Goal: Navigation & Orientation: Find specific page/section

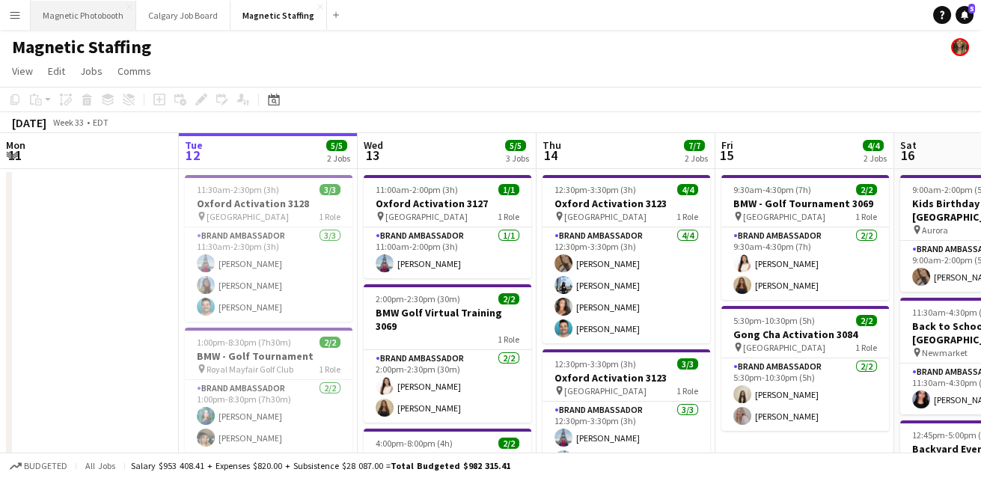
click at [102, 25] on button "Magnetic Photobooth Close" at bounding box center [83, 15] width 105 height 29
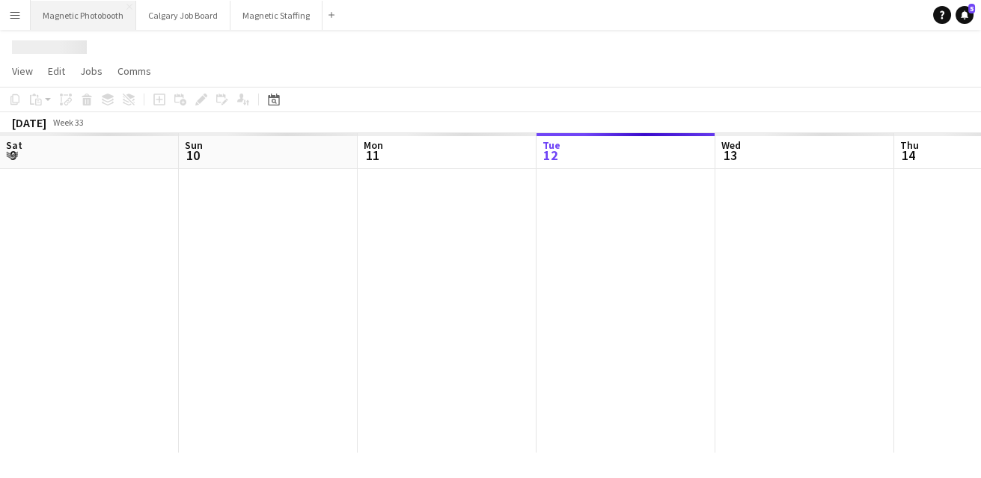
scroll to position [0, 358]
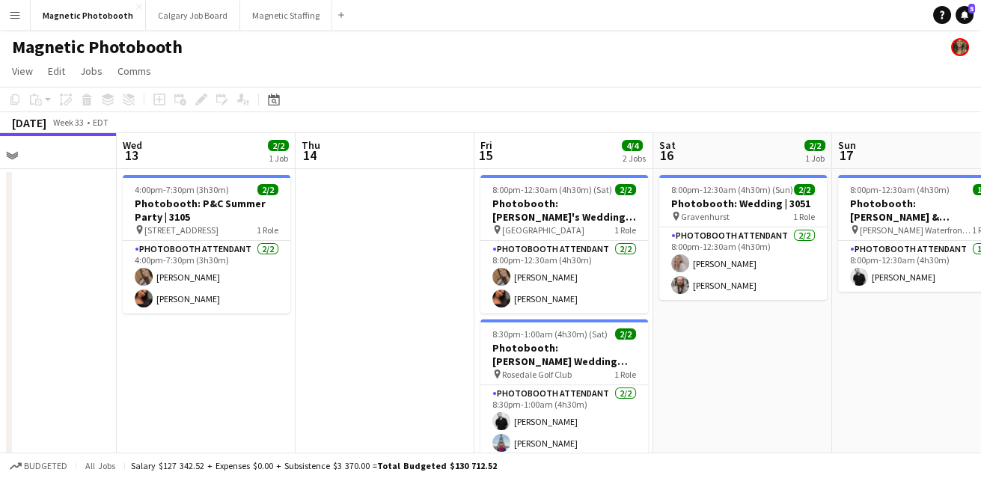
drag, startPoint x: 581, startPoint y: 397, endPoint x: 235, endPoint y: 411, distance: 346.6
click at [237, 408] on app-calendar-viewport "Sat 9 4/4 2 Jobs Sun 10 6/6 4 Jobs Mon 11 Tue 12 Wed 13 2/2 1 Job Thu 14 Fri 15…" at bounding box center [490, 435] width 981 height 604
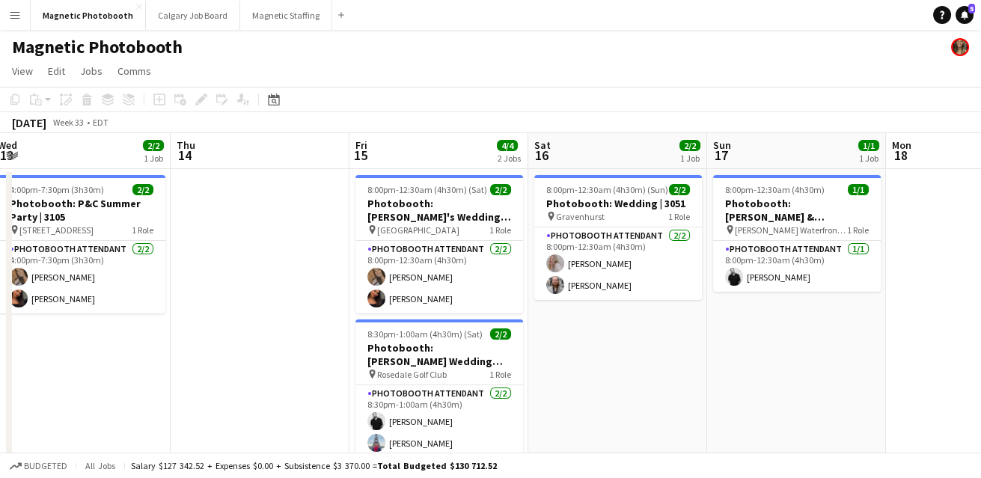
scroll to position [0, 444]
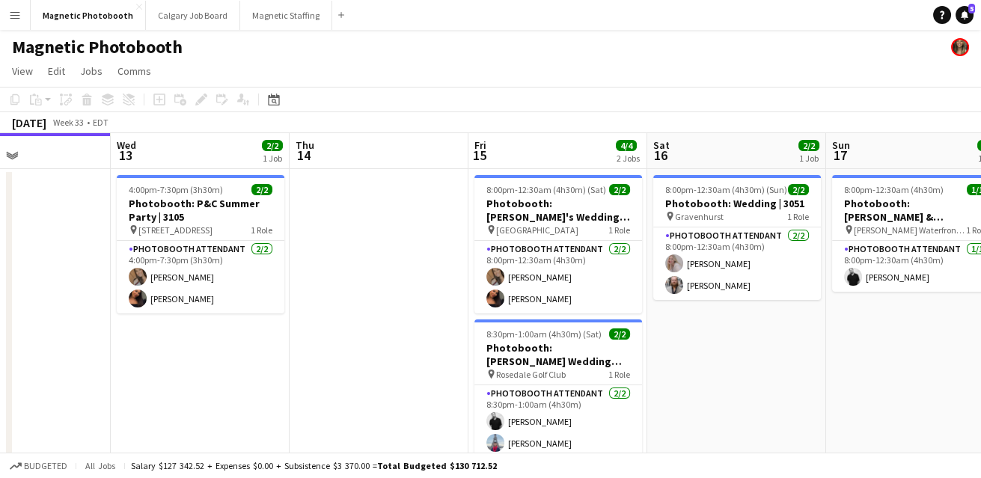
drag, startPoint x: 444, startPoint y: 385, endPoint x: 355, endPoint y: 385, distance: 89.0
click at [360, 385] on app-calendar-viewport "Sun 10 6/6 4 Jobs Mon 11 Tue 12 Wed 13 2/2 1 Job Thu 14 Fri 15 4/4 2 Jobs Sat 1…" at bounding box center [490, 435] width 981 height 604
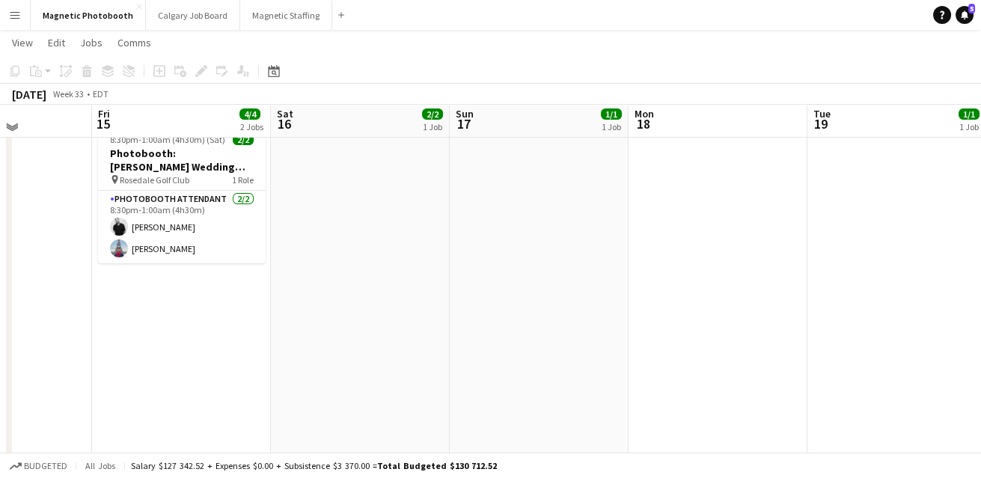
scroll to position [0, 0]
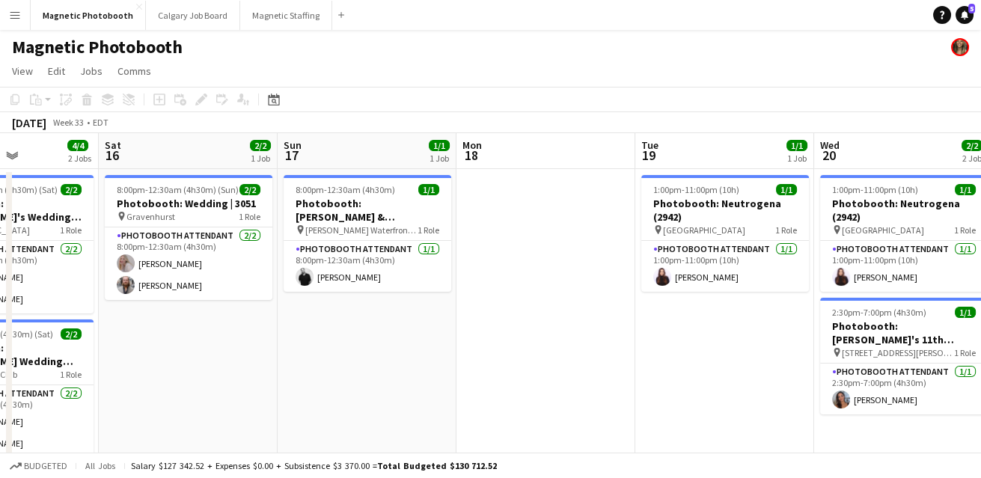
drag, startPoint x: 497, startPoint y: 350, endPoint x: -9, endPoint y: 351, distance: 505.7
click at [0, 351] on html "Menu Boards Boards Boards All jobs Status Workforce Workforce My Workforce Recr…" at bounding box center [490, 381] width 981 height 763
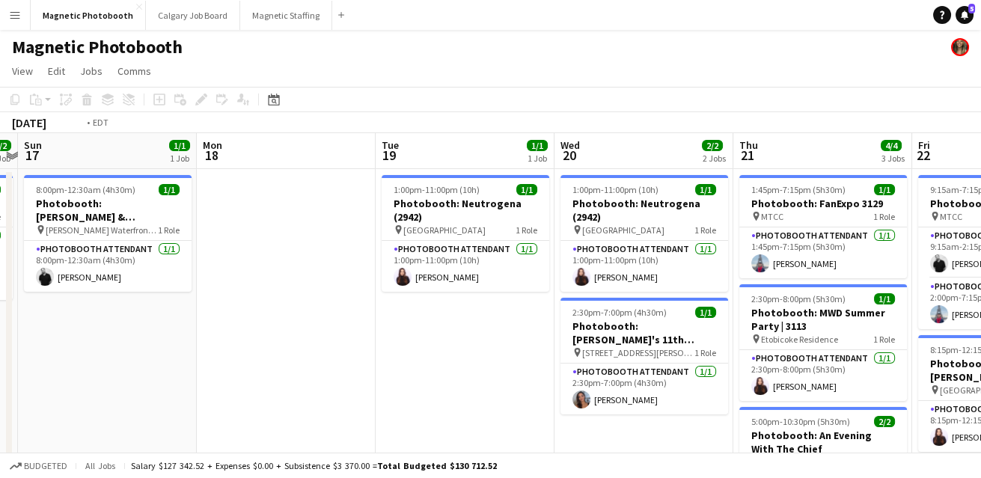
drag, startPoint x: 489, startPoint y: 373, endPoint x: 104, endPoint y: 374, distance: 385.2
click at [104, 374] on app-calendar-viewport "Thu 14 Fri 15 4/4 2 Jobs Sat 16 2/2 1 Job Sun 17 1/1 1 Job Mon 18 Tue 19 1/1 1 …" at bounding box center [490, 435] width 981 height 604
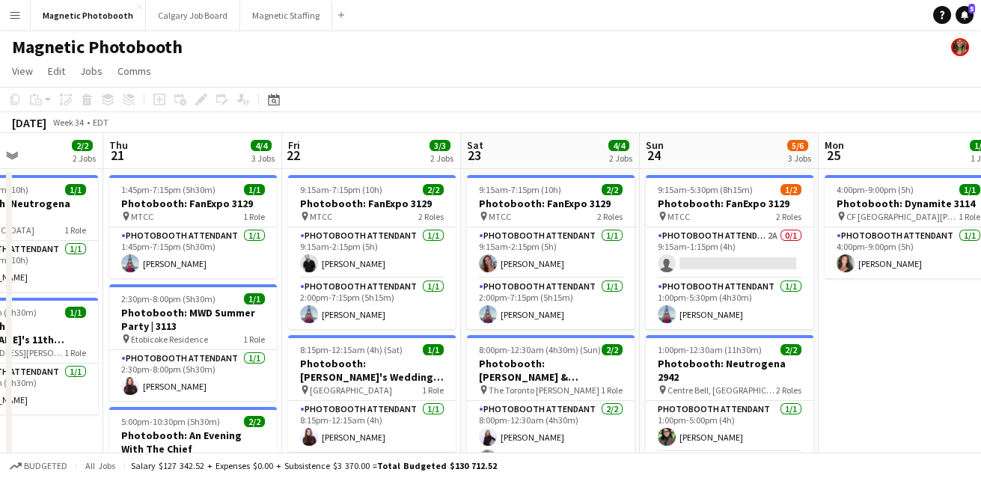
scroll to position [0, 432]
drag, startPoint x: 438, startPoint y: 352, endPoint x: 556, endPoint y: 247, distance: 157.8
click at [556, 247] on app-calendar-viewport "Mon 18 Tue 19 1/1 1 Job Wed 20 2/2 2 Jobs Thu 21 4/4 3 Jobs Fri 22 3/3 2 Jobs S…" at bounding box center [490, 435] width 981 height 604
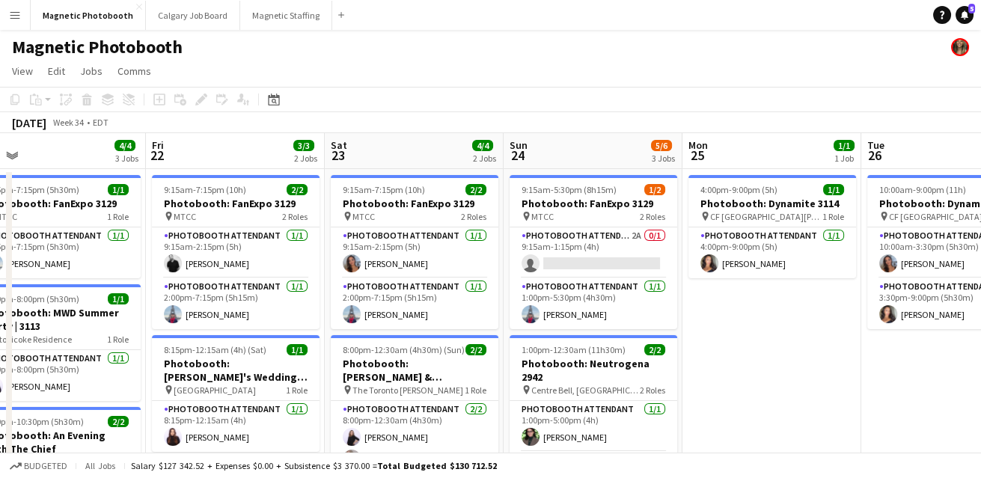
drag, startPoint x: 669, startPoint y: 258, endPoint x: 93, endPoint y: 286, distance: 577.4
click at [95, 284] on app-calendar-viewport "Mon 18 Tue 19 1/1 1 Job Wed 20 2/2 2 Jobs Thu 21 4/4 3 Jobs Fri 22 3/3 2 Jobs S…" at bounding box center [490, 435] width 981 height 604
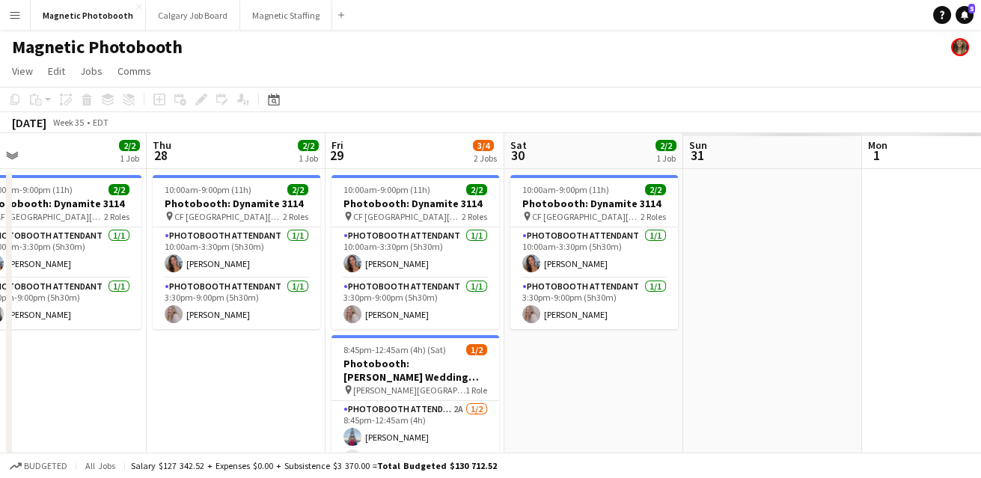
drag, startPoint x: 586, startPoint y: 303, endPoint x: 80, endPoint y: 308, distance: 506.4
click at [88, 310] on app-calendar-viewport "Sun 24 5/6 3 Jobs Mon 25 1/1 1 Job Tue 26 2/2 1 Job Wed 27 2/2 1 Job Thu 28 2/2…" at bounding box center [490, 435] width 981 height 604
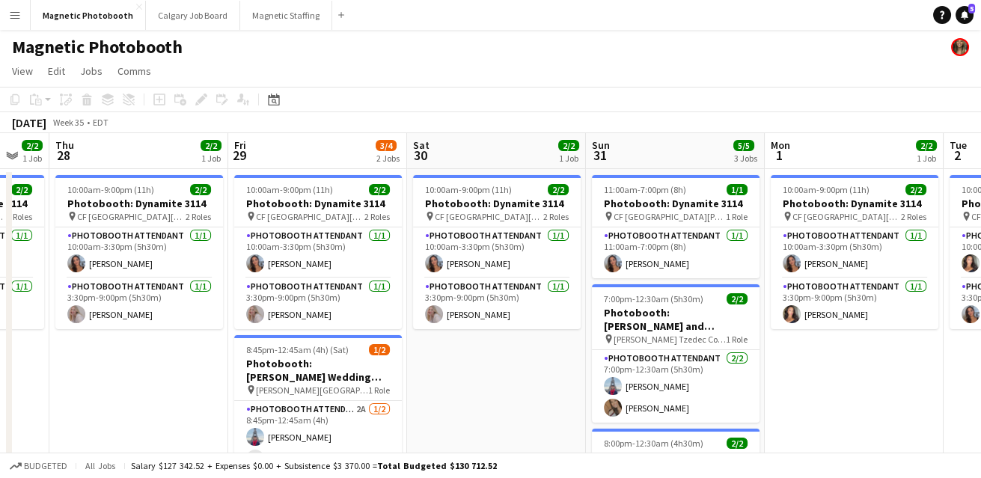
drag, startPoint x: 627, startPoint y: 414, endPoint x: 129, endPoint y: 414, distance: 498.2
click at [130, 414] on app-calendar-viewport "Sun 24 5/6 3 Jobs Mon 25 1/1 1 Job Tue 26 2/2 1 Job Wed 27 2/2 1 Job Thu 28 2/2…" at bounding box center [490, 435] width 981 height 604
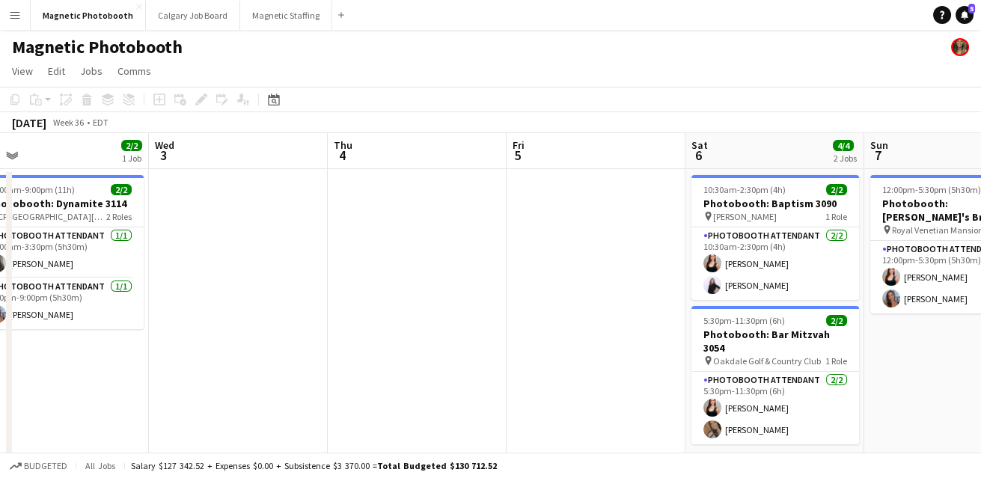
drag, startPoint x: 533, startPoint y: 361, endPoint x: 130, endPoint y: 367, distance: 403.2
click at [135, 367] on app-calendar-viewport "Sun 31 5/5 3 Jobs Mon 1 2/2 1 Job Tue 2 2/2 1 Job Wed 3 Thu 4 Fri 5 Sat 6 4/4 2…" at bounding box center [490, 435] width 981 height 604
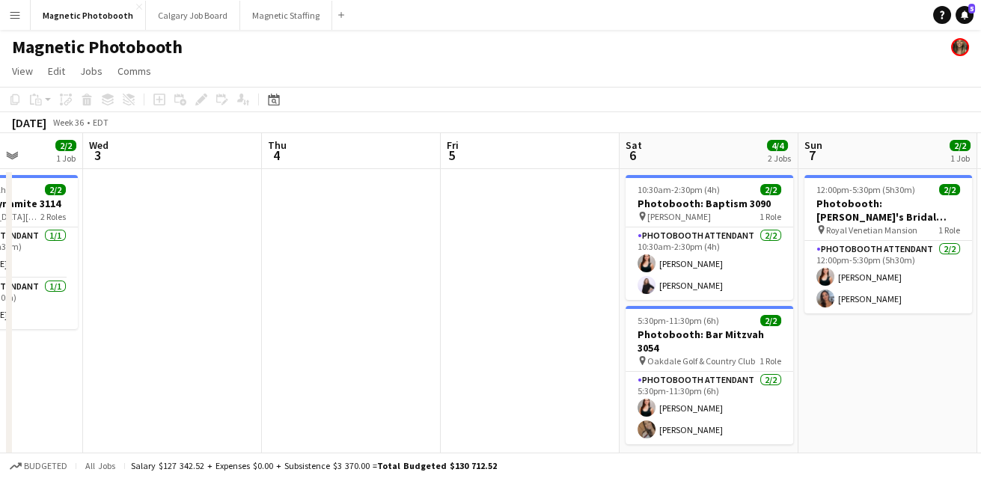
drag, startPoint x: 742, startPoint y: 334, endPoint x: 849, endPoint y: 331, distance: 107.0
click at [854, 332] on app-calendar-viewport "Sun 31 5/5 3 Jobs Mon 1 2/2 1 Job Tue 2 2/2 1 Job Wed 3 Thu 4 Fri 5 Sat 6 4/4 2…" at bounding box center [490, 435] width 981 height 604
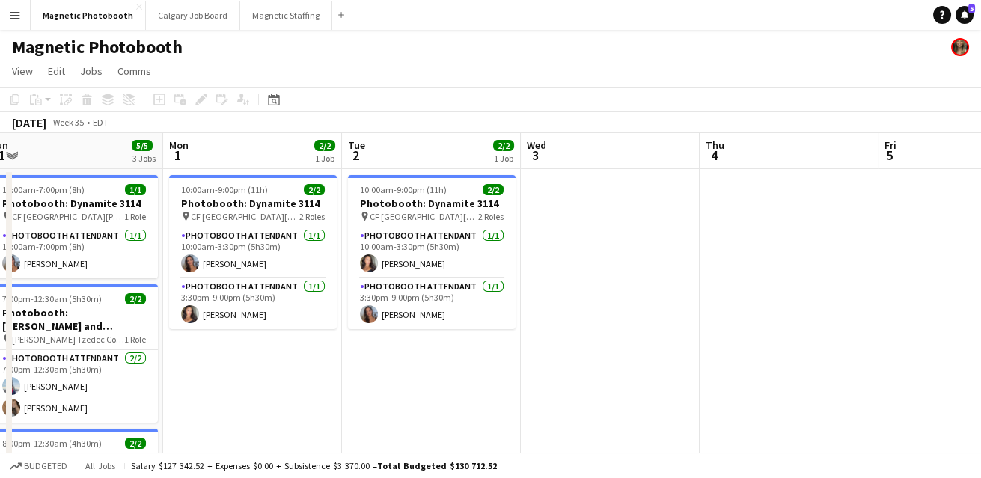
scroll to position [0, 370]
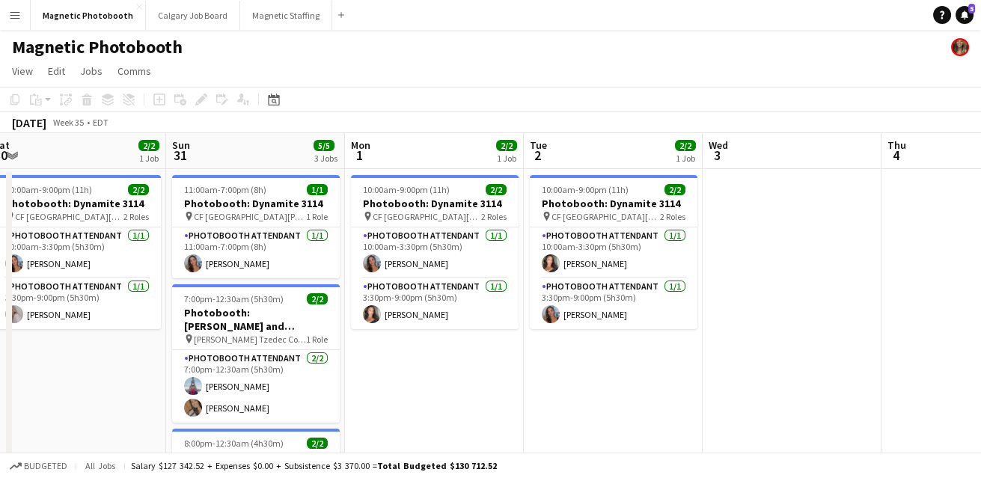
drag, startPoint x: 375, startPoint y: 364, endPoint x: 815, endPoint y: 334, distance: 441.6
click at [816, 334] on app-calendar-viewport "Thu 28 2/2 1 Job Fri 29 3/4 2 Jobs Sat 30 2/2 1 Job Sun 31 5/5 3 Jobs Mon 1 2/2…" at bounding box center [490, 435] width 981 height 604
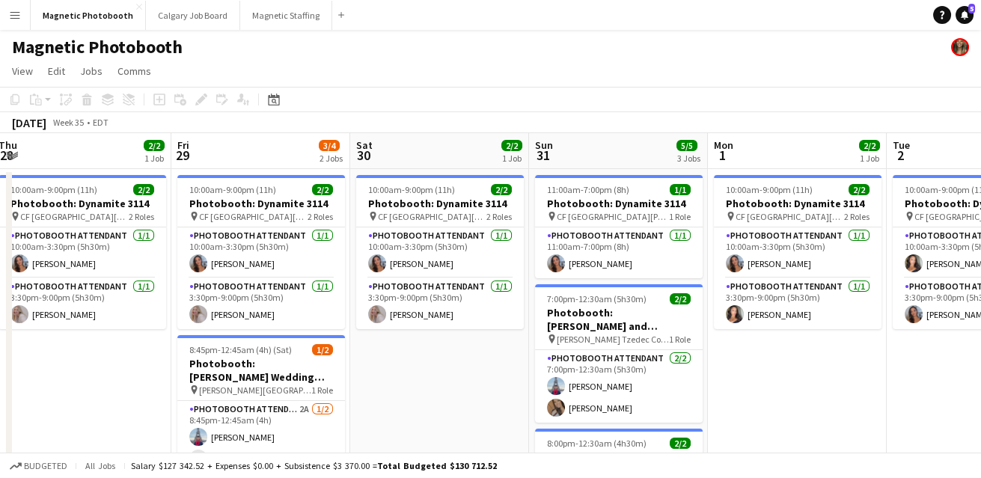
scroll to position [0, 366]
drag, startPoint x: 553, startPoint y: 364, endPoint x: 911, endPoint y: 346, distance: 358.8
click at [914, 349] on app-calendar-viewport "Tue 26 2/2 1 Job Wed 27 2/2 1 Job Thu 28 2/2 1 Job Fri 29 3/4 2 Jobs Sat 30 2/2…" at bounding box center [490, 435] width 981 height 604
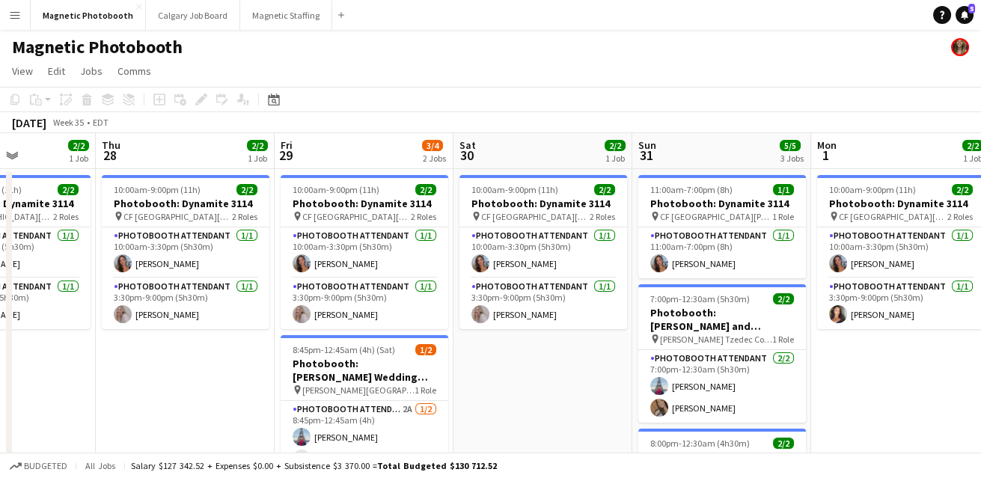
scroll to position [0, 358]
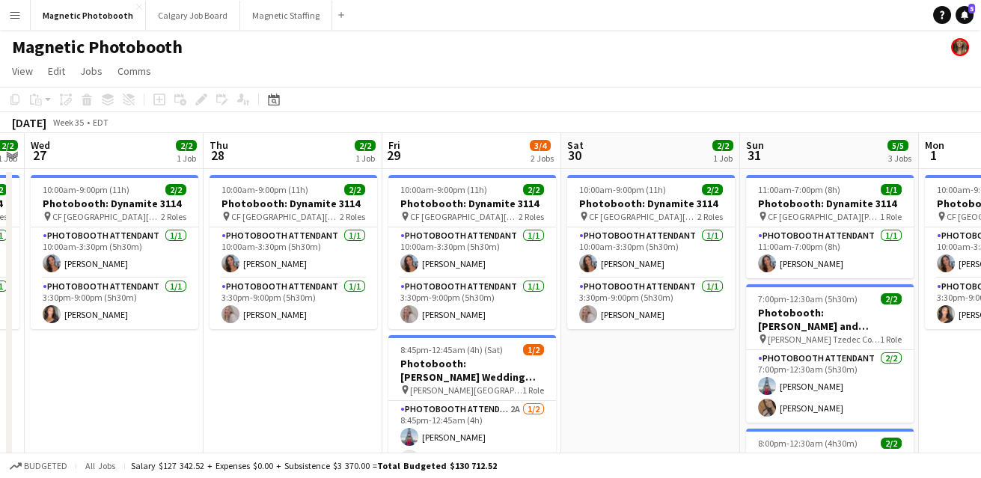
drag, startPoint x: 566, startPoint y: 393, endPoint x: 664, endPoint y: 388, distance: 98.9
click at [669, 389] on app-calendar-viewport "Mon 25 1/1 1 Job Tue 26 2/2 1 Job Wed 27 2/2 1 Job Thu 28 2/2 1 Job Fri 29 3/4 …" at bounding box center [490, 435] width 981 height 604
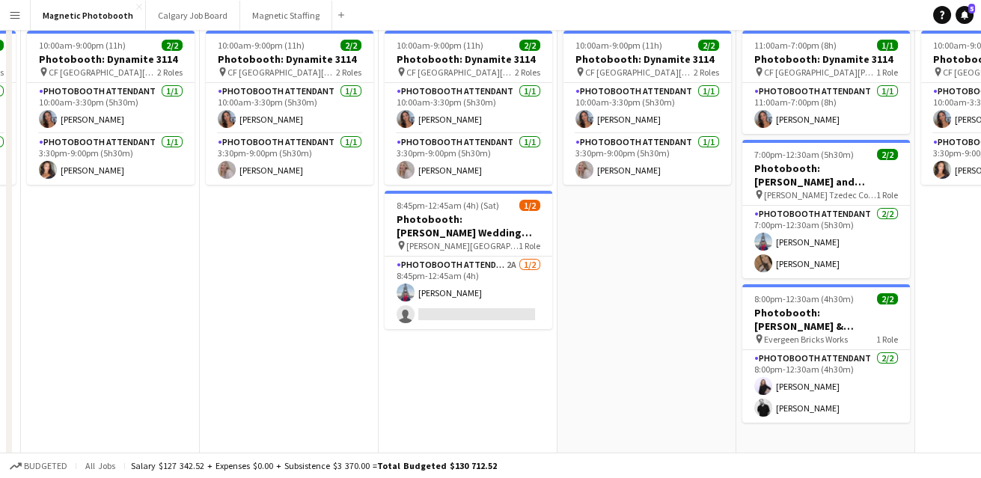
scroll to position [162, 0]
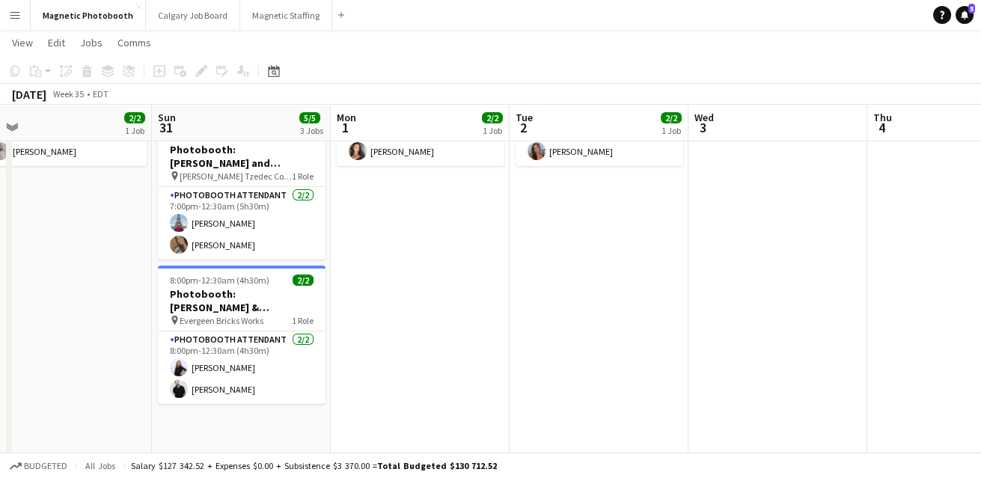
drag, startPoint x: 610, startPoint y: 327, endPoint x: -9, endPoint y: 413, distance: 624.6
click at [0, 413] on html "Menu Boards Boards Boards All jobs Status Workforce Workforce My Workforce Recr…" at bounding box center [490, 218] width 981 height 761
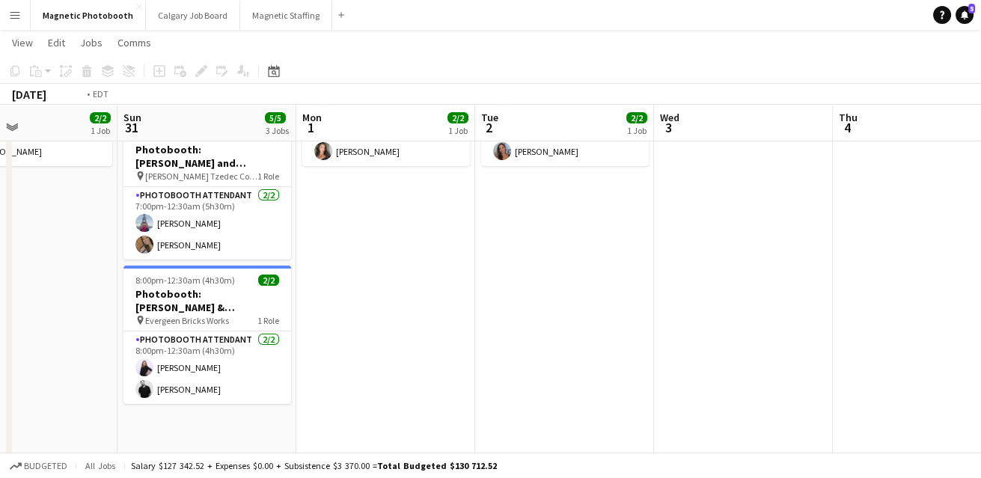
drag, startPoint x: 698, startPoint y: 405, endPoint x: 201, endPoint y: 408, distance: 496.7
click at [201, 408] on app-calendar-viewport "Wed 27 2/2 1 Job Thu 28 2/2 1 Job Fri 29 3/4 2 Jobs Sat 30 2/2 1 Job Sun 31 5/5…" at bounding box center [490, 236] width 981 height 678
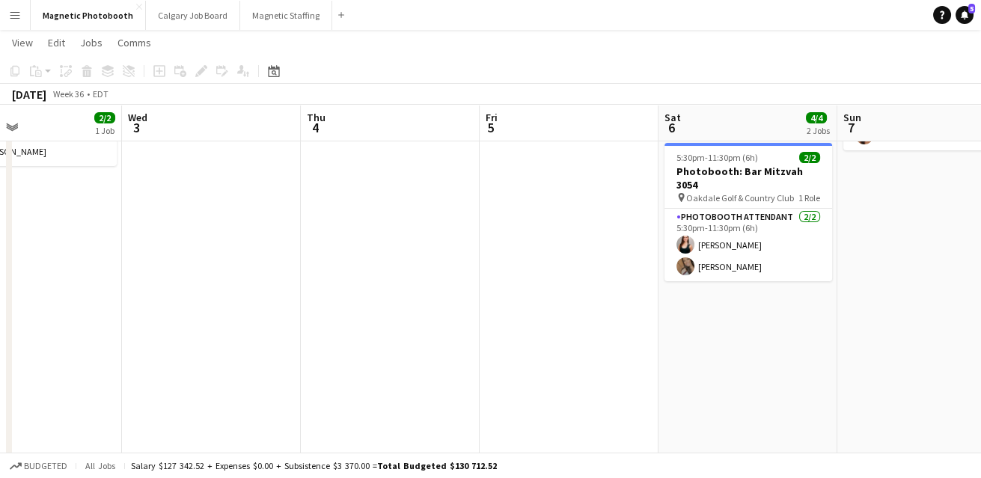
drag, startPoint x: 649, startPoint y: 381, endPoint x: 203, endPoint y: 384, distance: 445.1
click at [209, 384] on app-calendar-viewport "Sat 30 2/2 1 Job Sun 31 5/5 3 Jobs Mon 1 2/2 1 Job Tue 2 2/2 1 Job Wed 3 Thu 4 …" at bounding box center [490, 236] width 981 height 678
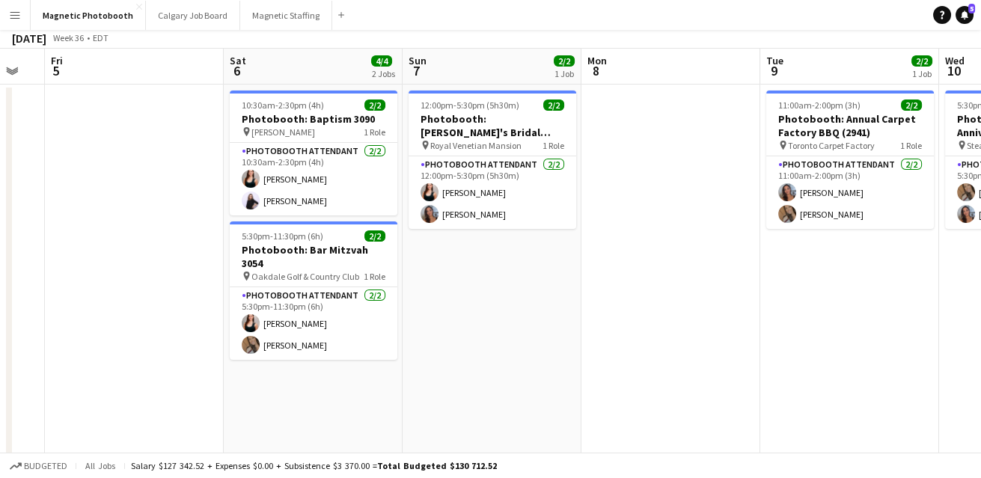
scroll to position [0, 0]
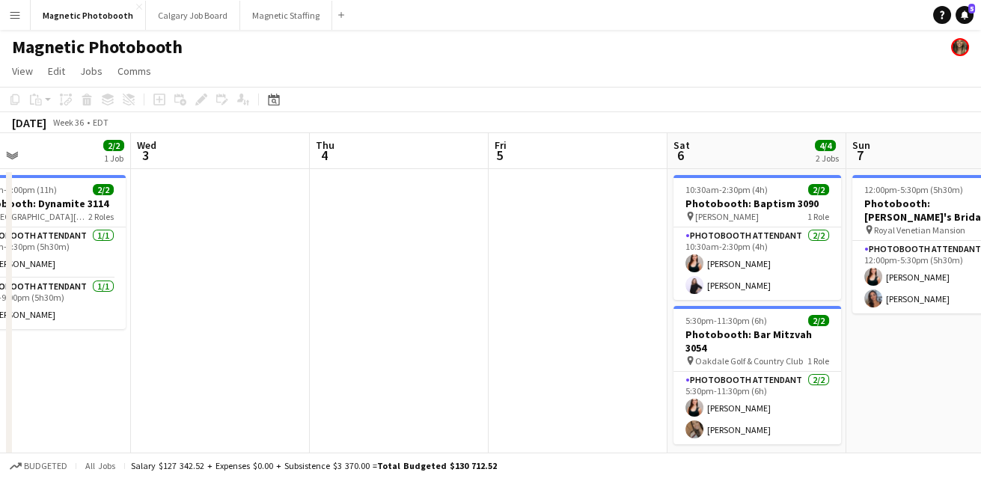
drag, startPoint x: 415, startPoint y: 258, endPoint x: 859, endPoint y: 202, distance: 447.1
click at [859, 201] on app-calendar-viewport "Sun 31 5/5 3 Jobs Mon 1 2/2 1 Job Tue 2 2/2 1 Job Wed 3 Thu 4 Fri 5 Sat 6 4/4 2…" at bounding box center [490, 435] width 981 height 604
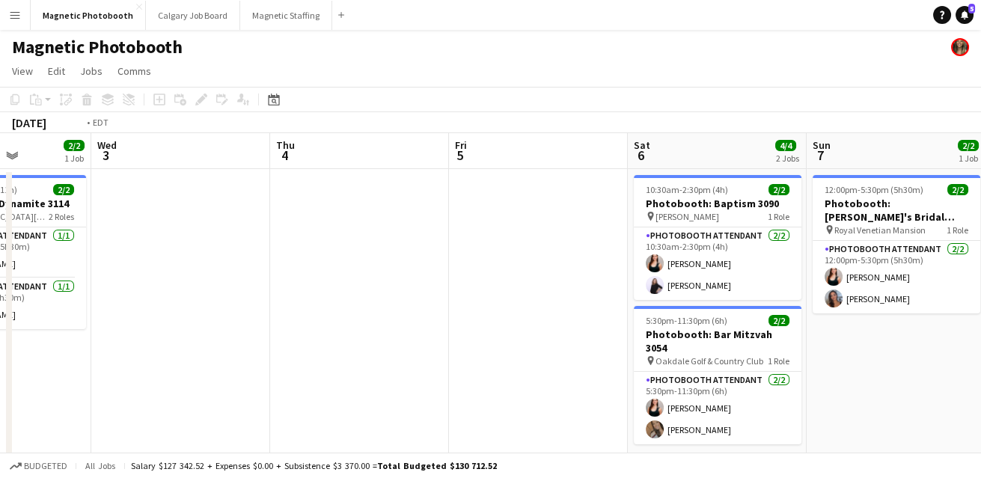
drag, startPoint x: 322, startPoint y: 263, endPoint x: 990, endPoint y: 158, distance: 676.3
click at [980, 158] on html "Menu Boards Boards Boards All jobs Status Workforce Workforce My Workforce Recr…" at bounding box center [490, 381] width 981 height 763
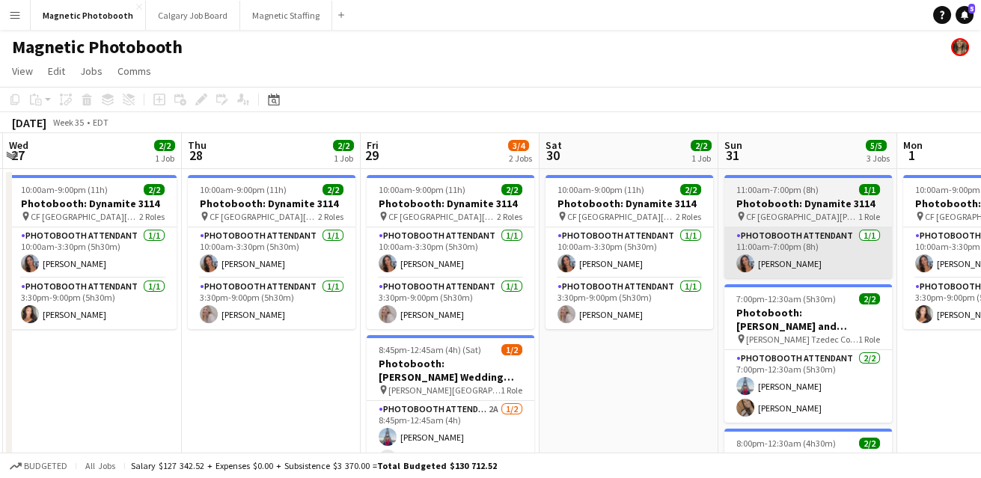
drag, startPoint x: 506, startPoint y: 255, endPoint x: 865, endPoint y: 250, distance: 358.3
click at [865, 251] on app-calendar-viewport "Mon 25 1/1 1 Job Tue 26 2/2 1 Job Wed 27 2/2 1 Job Thu 28 2/2 1 Job Fri 29 3/4 …" at bounding box center [490, 435] width 981 height 604
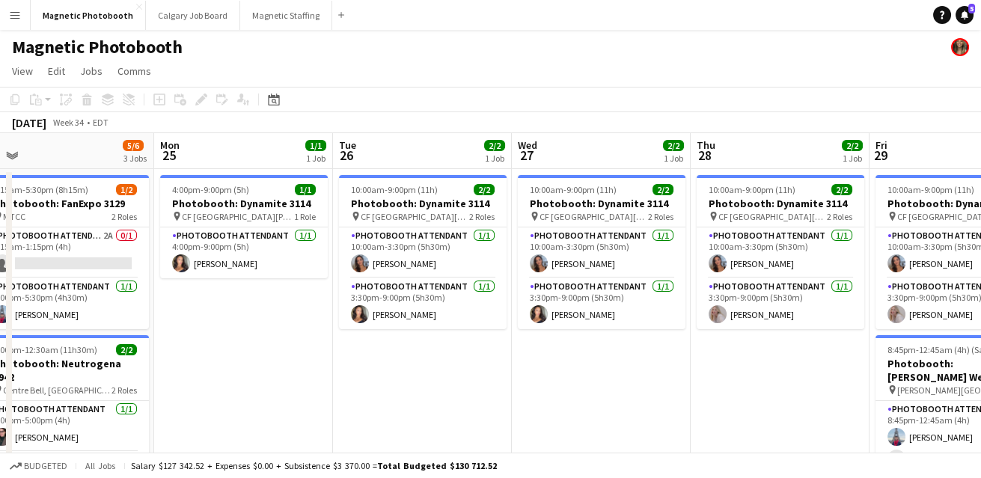
drag, startPoint x: 441, startPoint y: 336, endPoint x: 939, endPoint y: 310, distance: 498.1
click at [943, 310] on app-calendar-viewport "Fri 22 3/3 2 Jobs Sat 23 4/4 2 Jobs Sun 24 5/6 3 Jobs Mon 25 1/1 1 Job Tue 26 2…" at bounding box center [490, 435] width 981 height 604
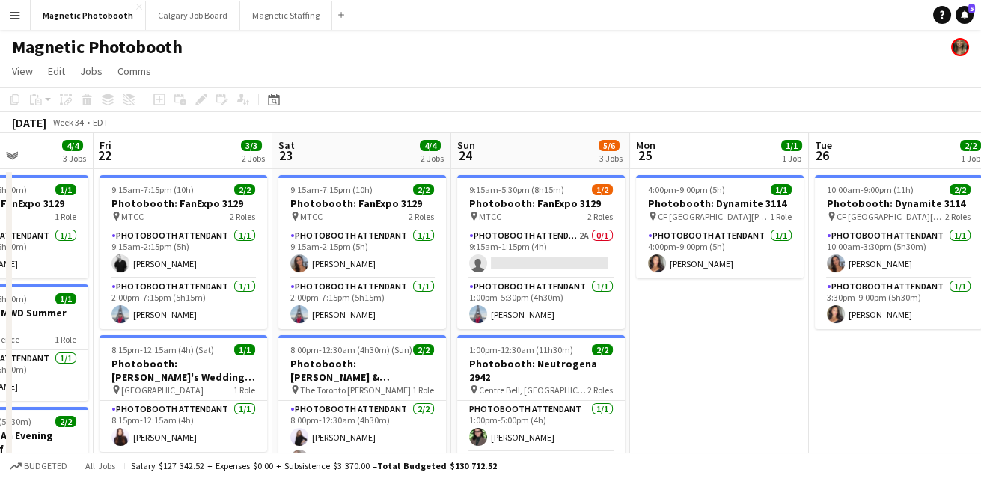
drag, startPoint x: 429, startPoint y: 422, endPoint x: 911, endPoint y: 404, distance: 482.1
click at [911, 404] on app-calendar-viewport "Tue 19 1/1 1 Job Wed 20 2/2 2 Jobs Thu 21 4/4 3 Jobs Fri 22 3/3 2 Jobs Sat 23 4…" at bounding box center [490, 435] width 981 height 604
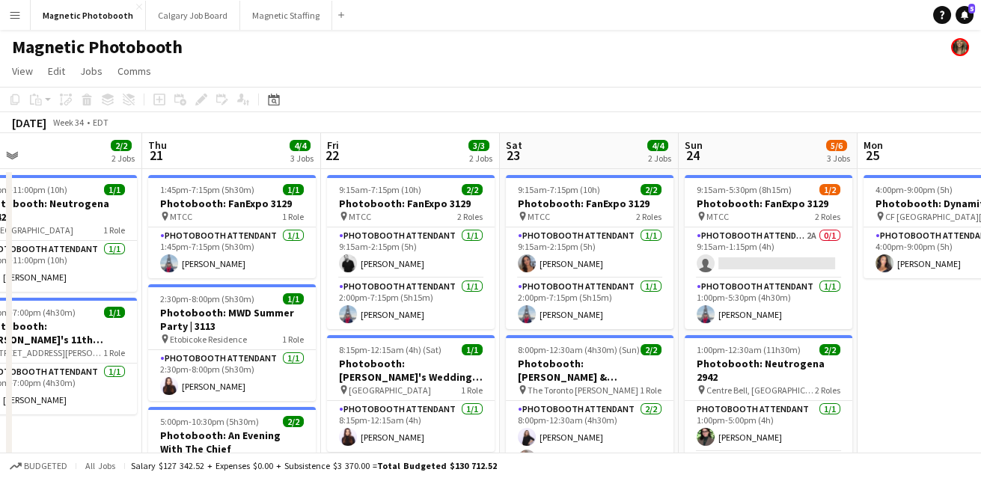
scroll to position [0, 387]
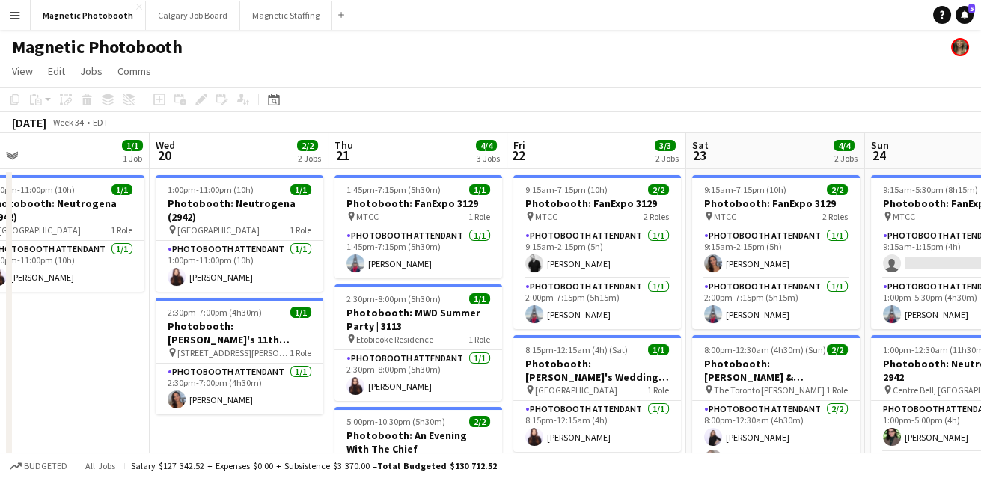
drag, startPoint x: 485, startPoint y: 347, endPoint x: 898, endPoint y: 346, distance: 412.9
click at [898, 346] on app-calendar-viewport "Sun 17 1/1 1 Job Mon 18 Tue 19 1/1 1 Job Wed 20 2/2 2 Jobs Thu 21 4/4 3 Jobs Fr…" at bounding box center [490, 435] width 981 height 604
